Goal: Task Accomplishment & Management: Manage account settings

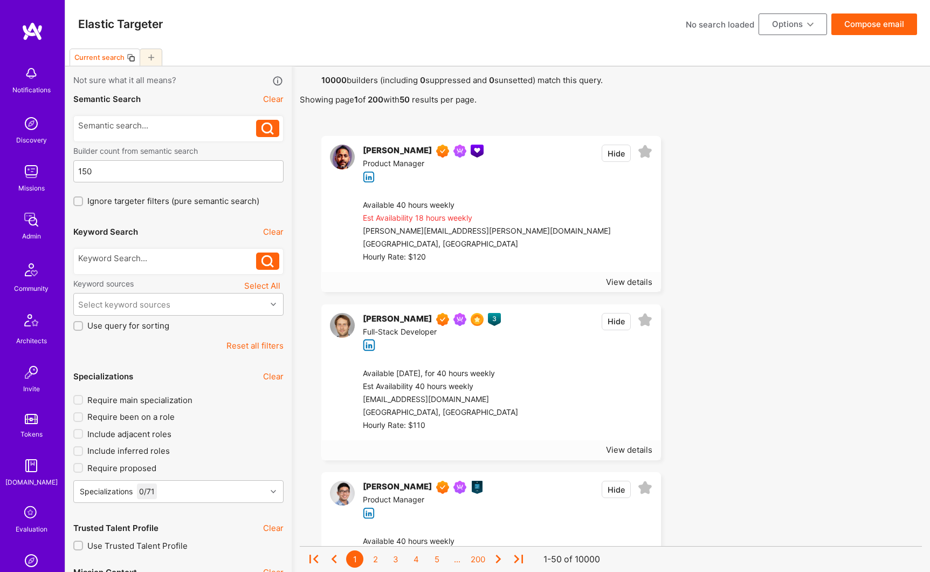
click at [29, 221] on img at bounding box center [31, 220] width 22 height 22
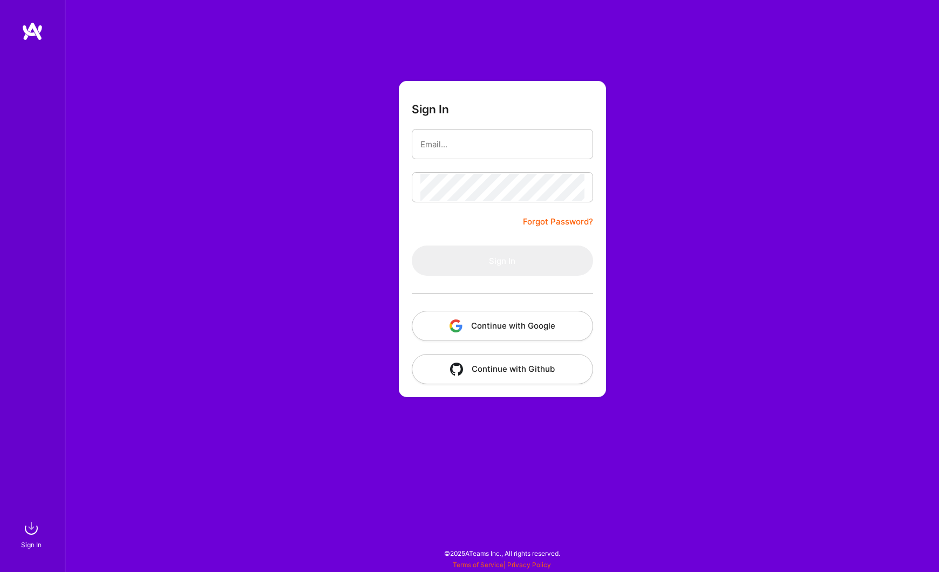
click at [473, 324] on button "Continue with Google" at bounding box center [502, 326] width 181 height 30
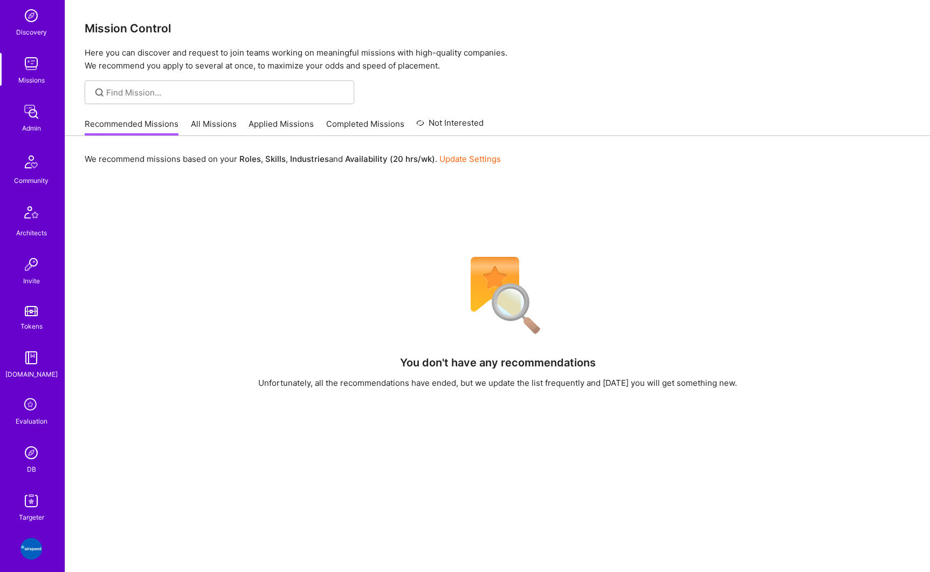
scroll to position [219, 0]
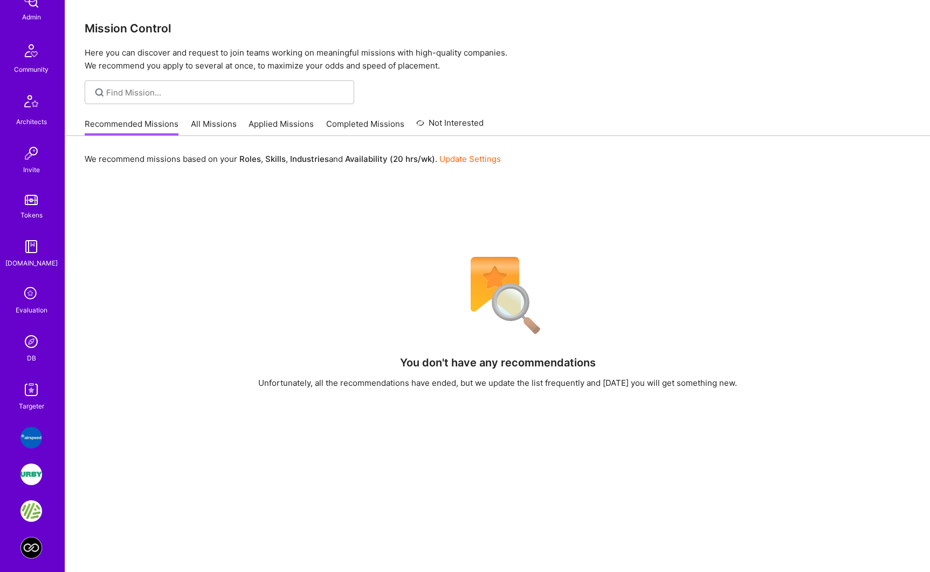
click at [33, 333] on img at bounding box center [31, 342] width 22 height 22
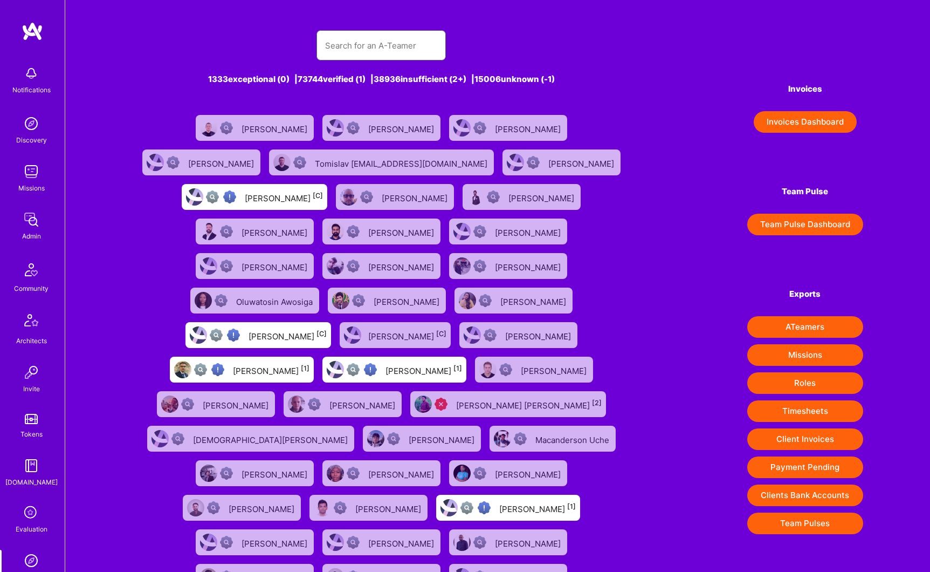
click at [372, 37] on input "text" at bounding box center [381, 46] width 112 height 28
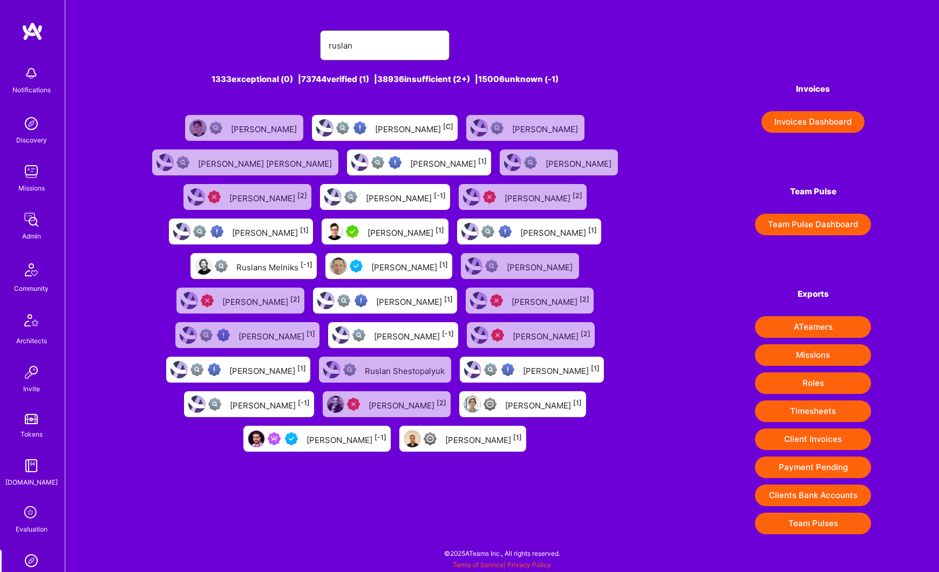
type input "ruslan"
click at [320, 440] on div "[PERSON_NAME] [-1]" at bounding box center [346, 439] width 80 height 14
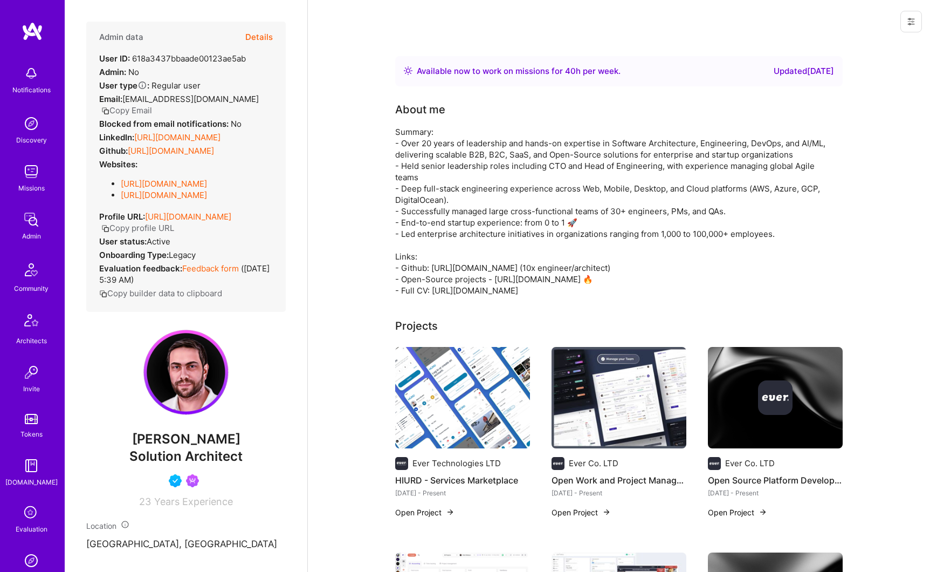
click at [262, 31] on button "Details" at bounding box center [259, 37] width 28 height 31
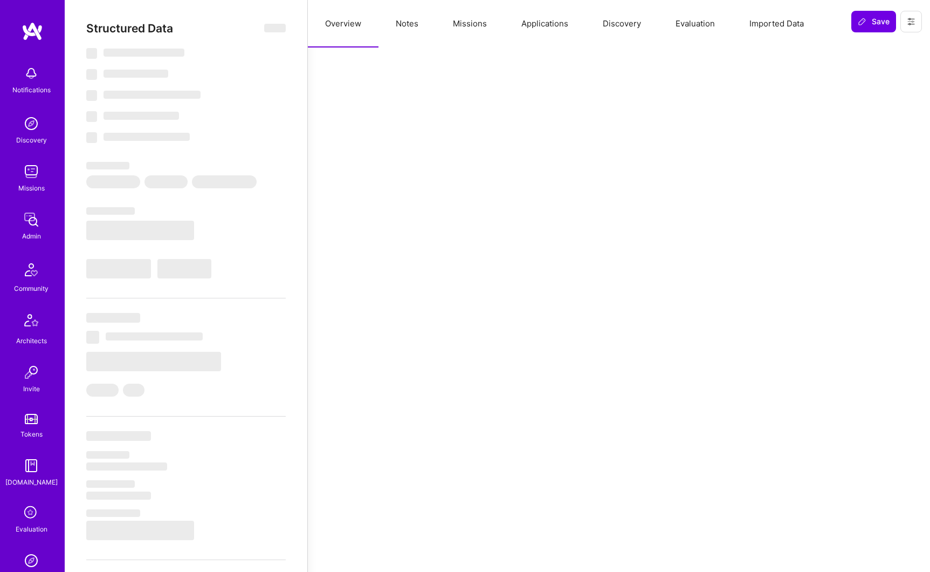
select select "Right Now"
select select "5"
select select "4"
select select "6"
select select "7"
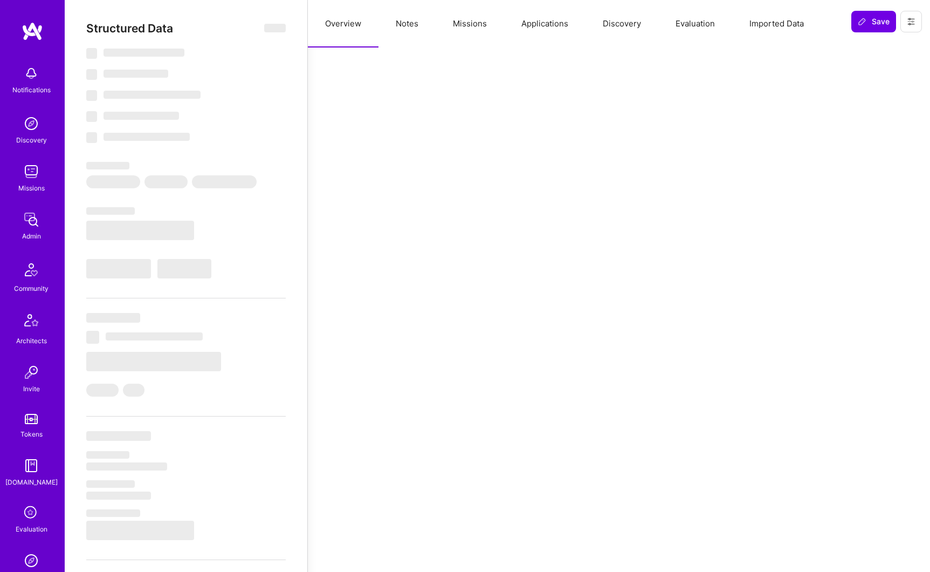
select select "ES"
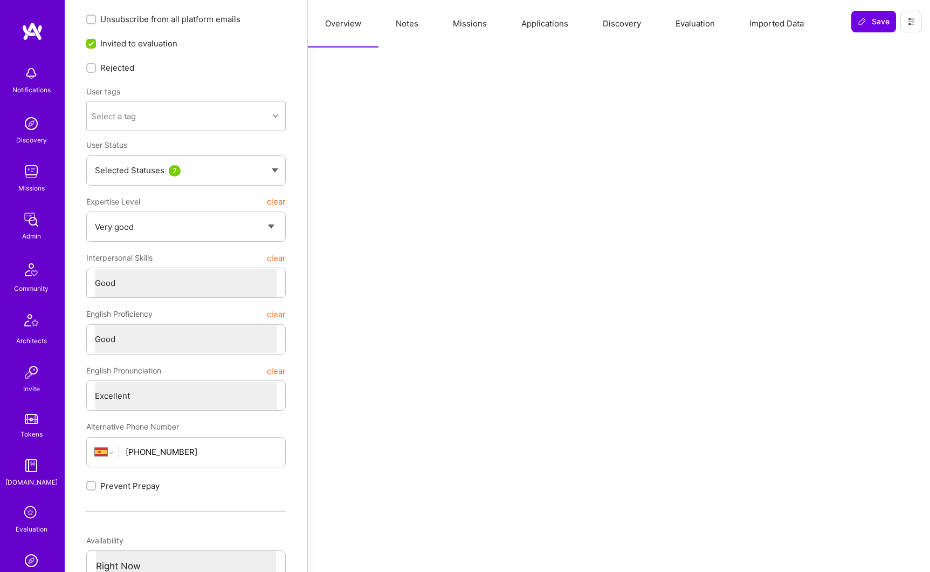
scroll to position [42, 0]
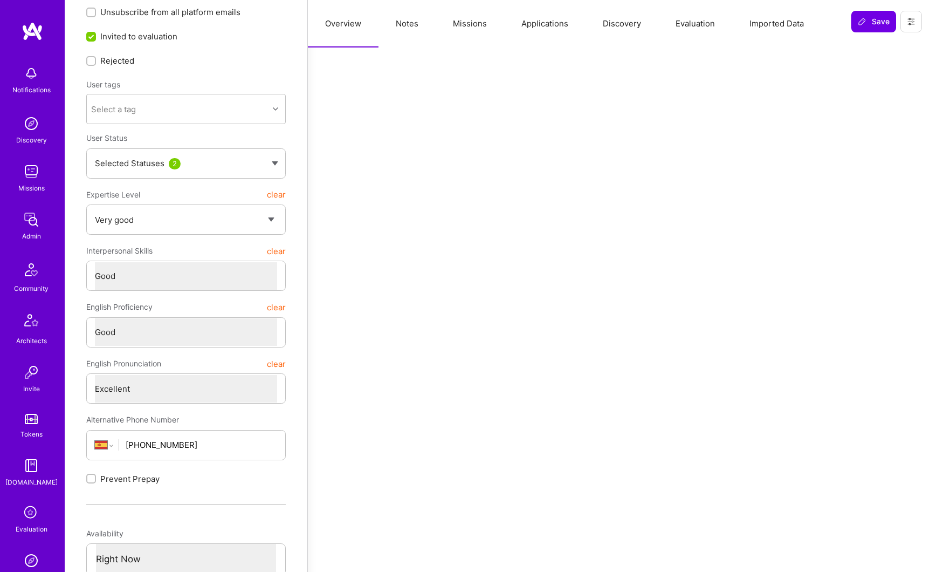
click at [465, 28] on button "Missions" at bounding box center [470, 23] width 69 height 47
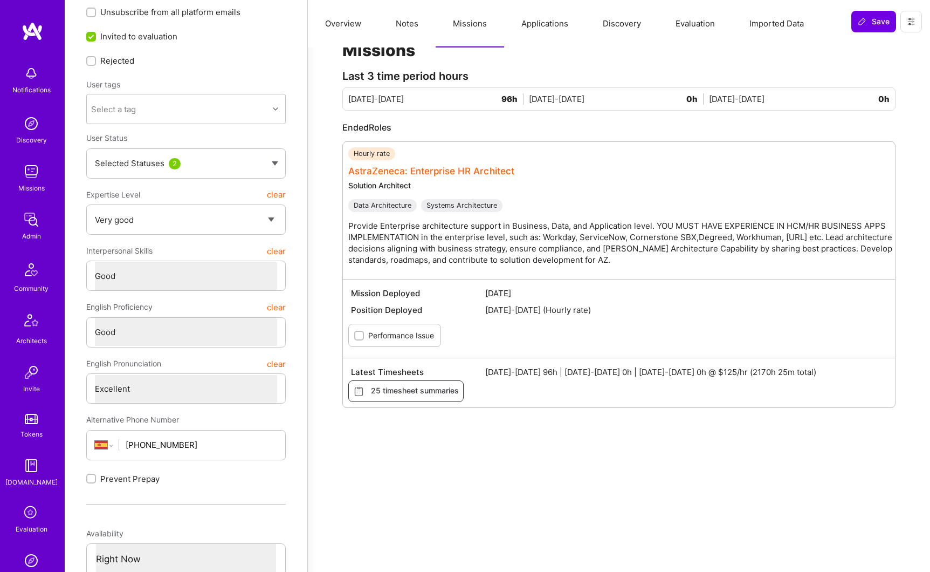
click at [423, 170] on link "AstraZeneca: Enterprise HR Architect" at bounding box center [431, 171] width 166 height 11
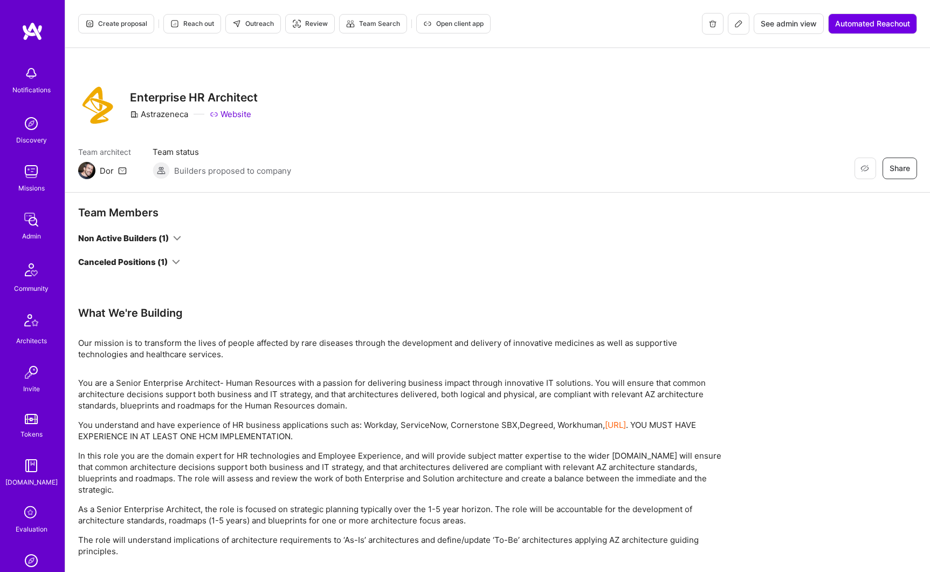
click at [792, 23] on span "See admin view" at bounding box center [789, 23] width 56 height 11
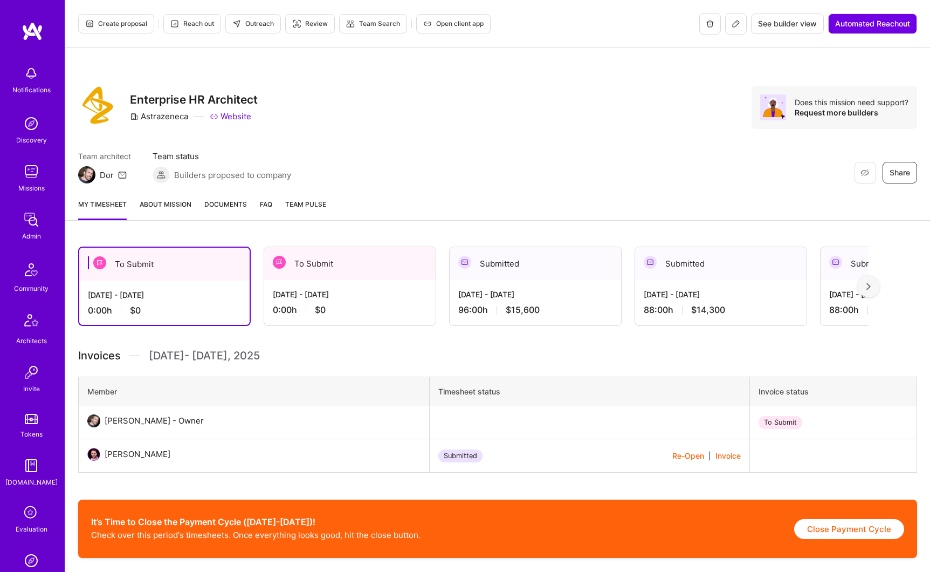
click at [226, 201] on span "Documents" at bounding box center [225, 203] width 43 height 11
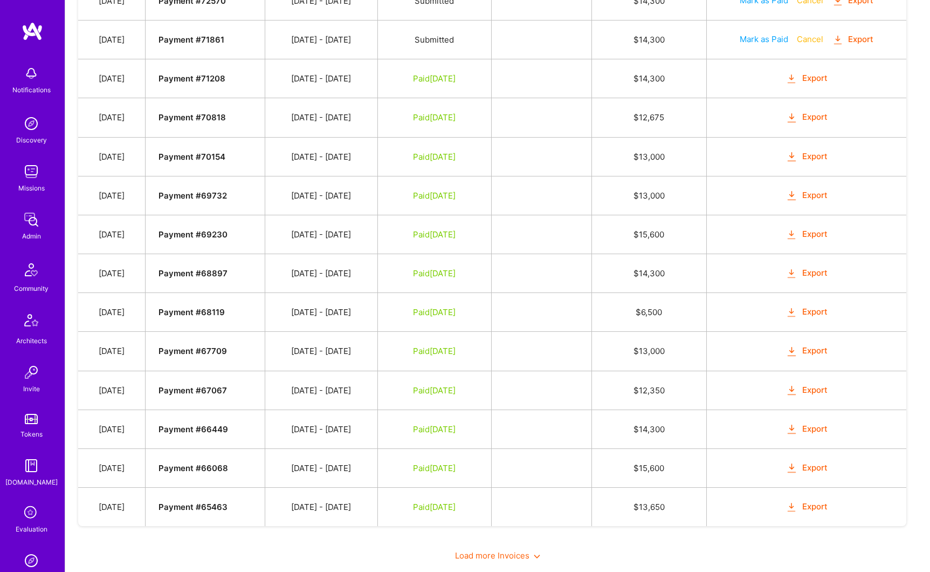
scroll to position [716, 0]
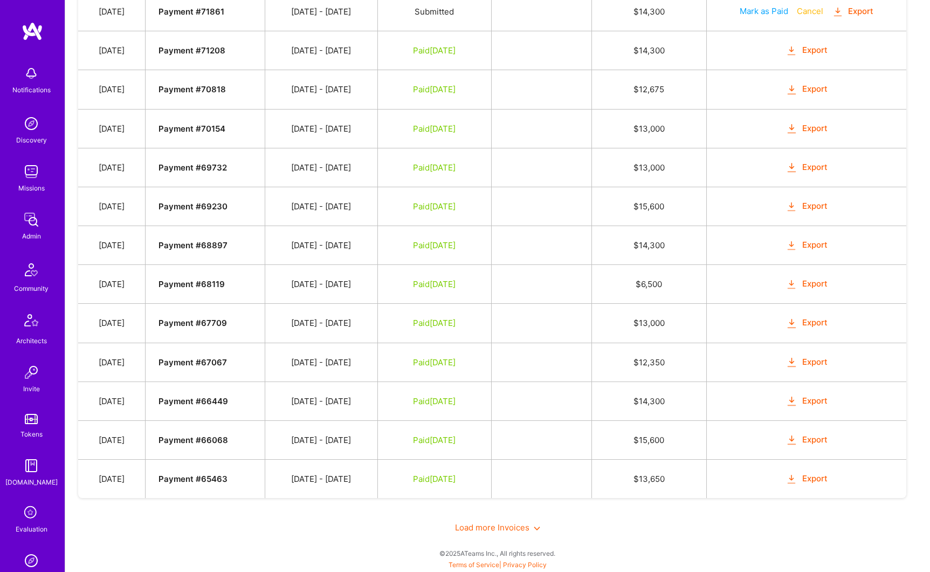
click at [487, 531] on span "Load more Invoices" at bounding box center [497, 527] width 85 height 10
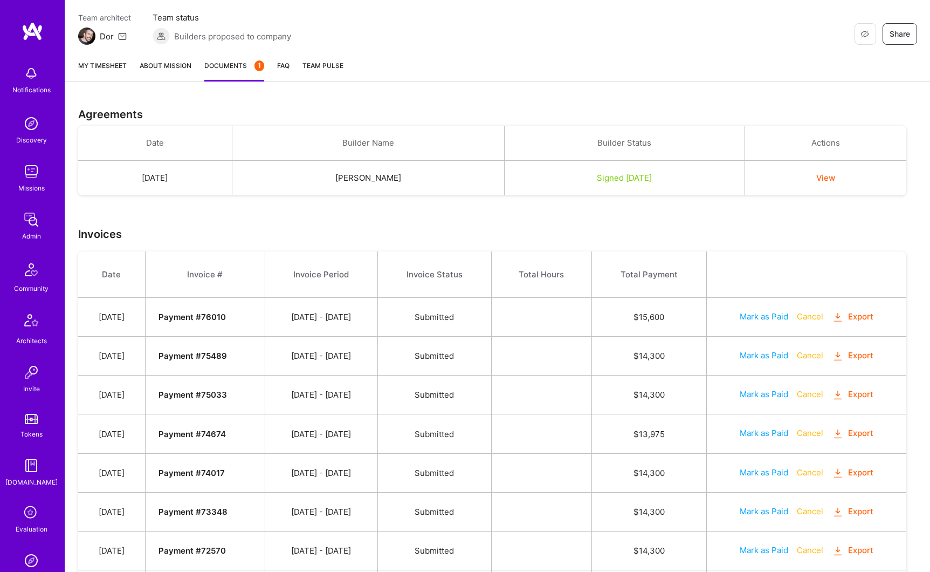
scroll to position [242, 0]
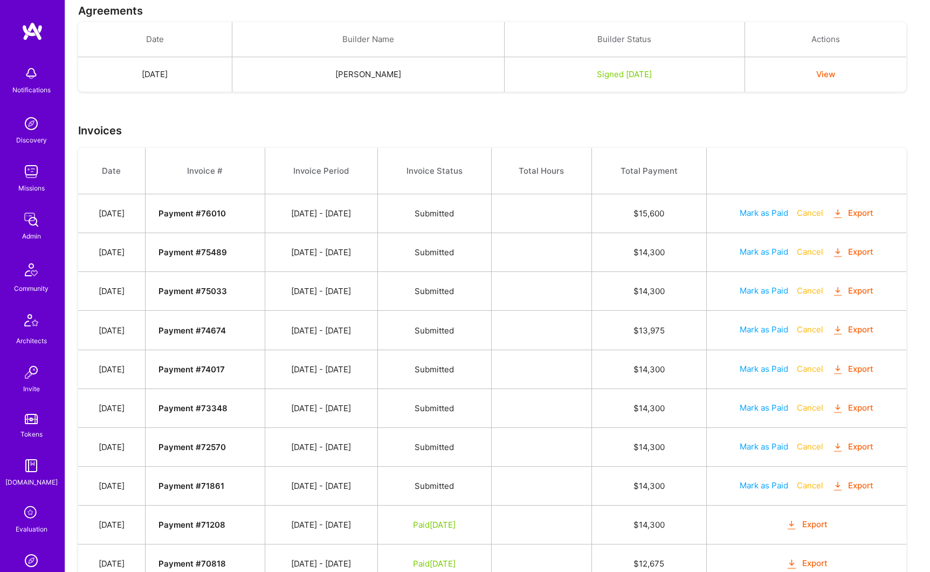
click at [868, 485] on button "Export" at bounding box center [853, 486] width 42 height 12
click at [872, 447] on button "Export" at bounding box center [853, 447] width 42 height 12
click at [869, 409] on button "Export" at bounding box center [853, 408] width 42 height 12
click at [867, 367] on button "Export" at bounding box center [853, 369] width 42 height 12
click at [866, 332] on button "Export" at bounding box center [853, 330] width 42 height 12
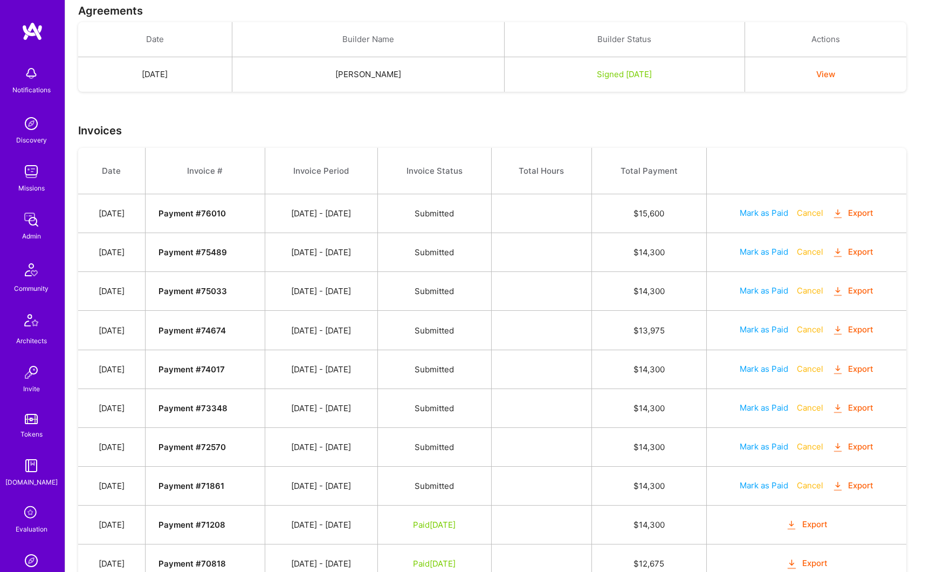
click at [863, 290] on button "Export" at bounding box center [853, 291] width 42 height 12
click at [865, 254] on button "Export" at bounding box center [853, 252] width 42 height 12
click at [866, 217] on button "Export" at bounding box center [853, 213] width 42 height 12
